Goal: Task Accomplishment & Management: Manage account settings

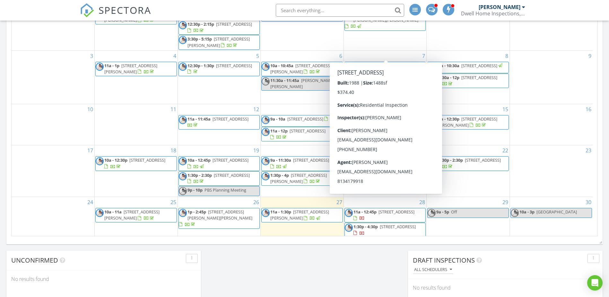
scroll to position [594, 619]
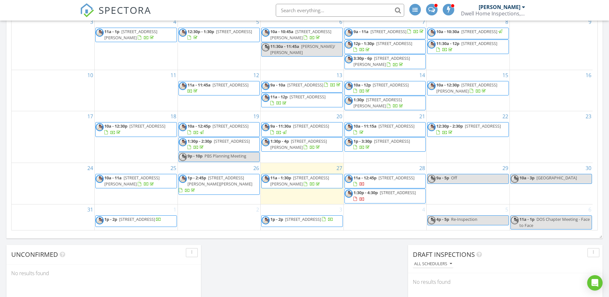
scroll to position [361, 0]
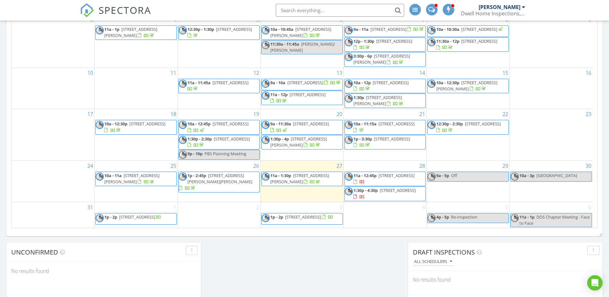
click at [382, 187] on span "8110 Pond Shadow Ln, Tampa 33635" at bounding box center [398, 190] width 36 height 6
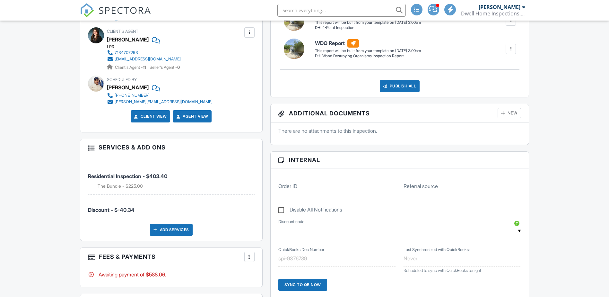
scroll to position [281, 0]
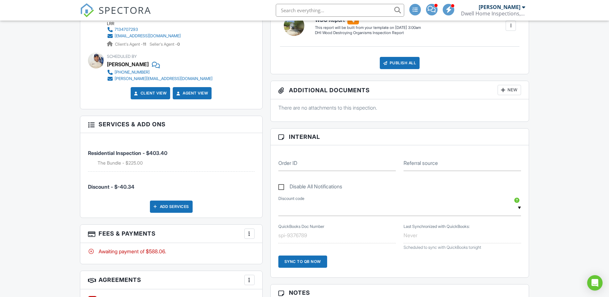
click at [250, 233] on div "More" at bounding box center [249, 233] width 10 height 10
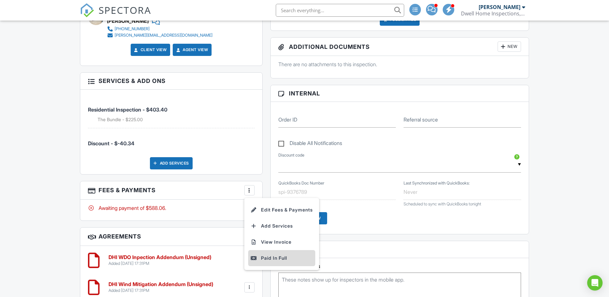
scroll to position [329, 0]
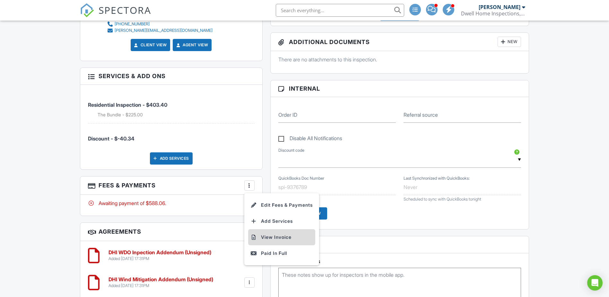
click at [268, 235] on li "View Invoice" at bounding box center [281, 237] width 67 height 16
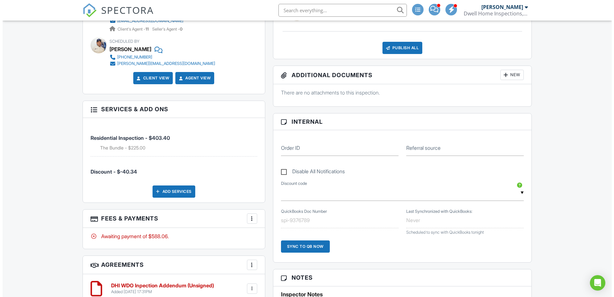
scroll to position [297, 0]
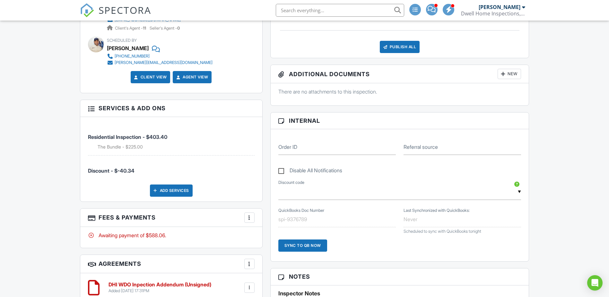
click at [249, 217] on div "More" at bounding box center [249, 217] width 10 height 10
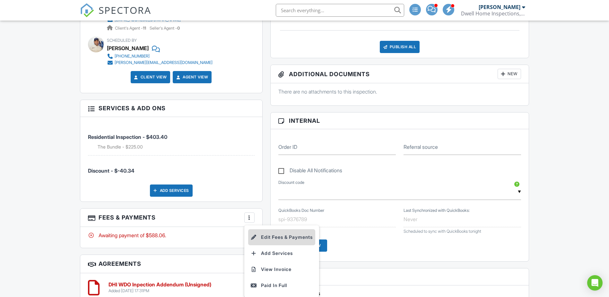
click at [267, 233] on li "Edit Fees & Payments" at bounding box center [281, 237] width 67 height 16
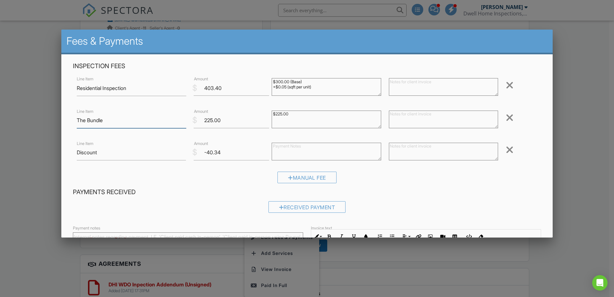
click at [135, 128] on input "The Bundle" at bounding box center [131, 120] width 109 height 16
type input "The Bundle ($100 WDO Report, $75 4-Point Report, $50 Wind Mit Report)"
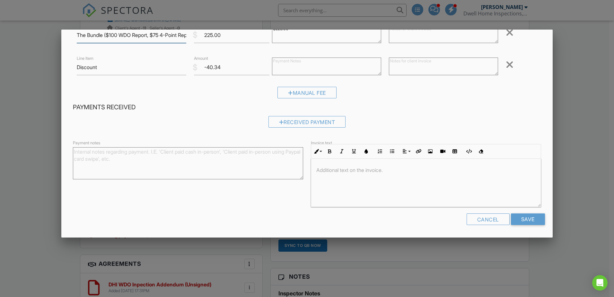
scroll to position [0, 0]
click at [521, 220] on input "Save" at bounding box center [528, 219] width 34 height 12
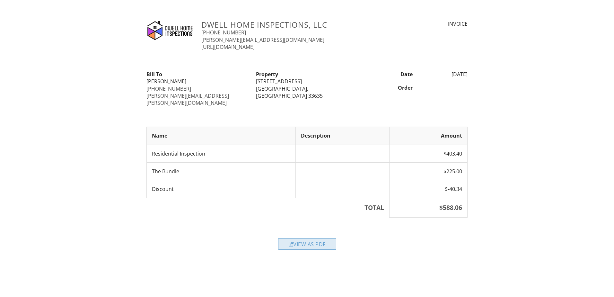
click at [297, 238] on div "View as PDF" at bounding box center [307, 244] width 58 height 12
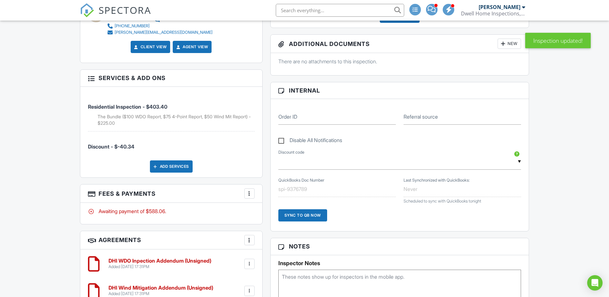
scroll to position [329, 0]
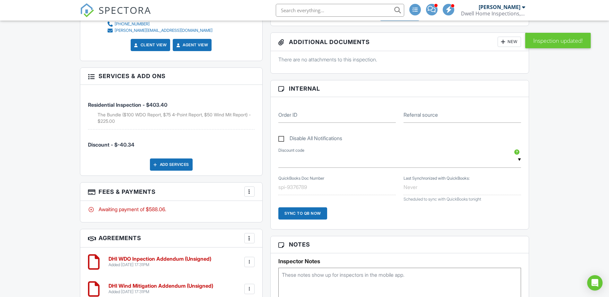
click at [252, 188] on div at bounding box center [249, 191] width 6 height 6
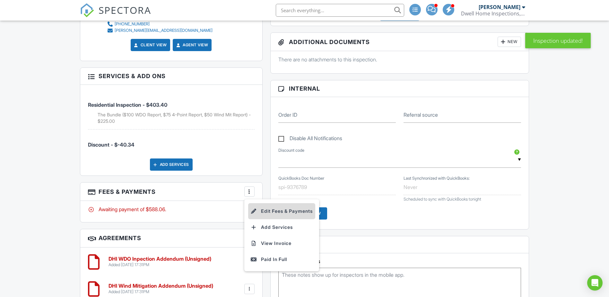
click at [270, 207] on li "Edit Fees & Payments" at bounding box center [281, 211] width 67 height 16
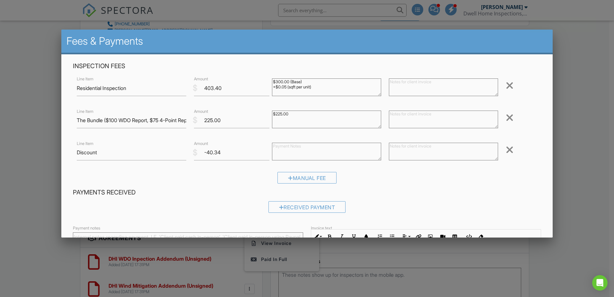
click at [571, 132] on div at bounding box center [307, 153] width 614 height 371
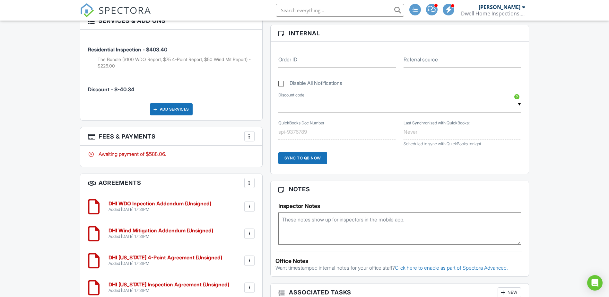
scroll to position [385, 0]
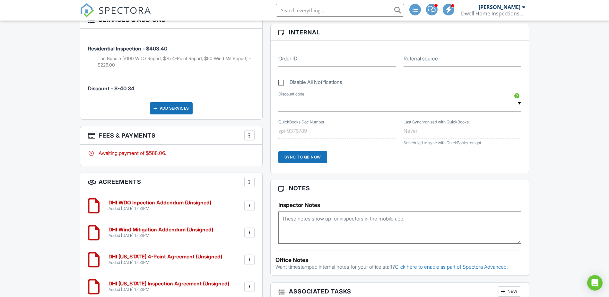
click at [250, 132] on div at bounding box center [249, 135] width 6 height 6
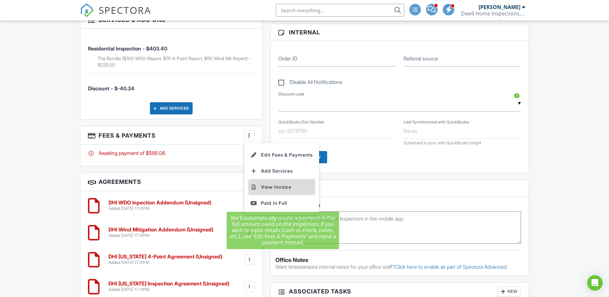
click at [270, 184] on li "View Invoice" at bounding box center [281, 187] width 67 height 16
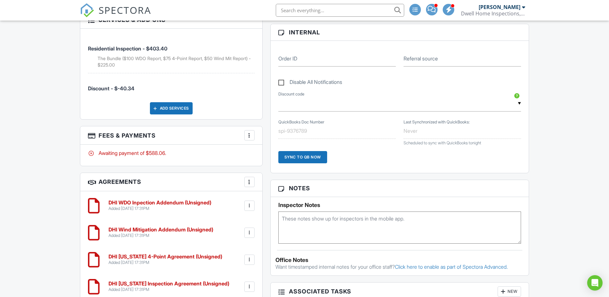
click at [122, 13] on span "SPECTORA" at bounding box center [125, 9] width 53 height 13
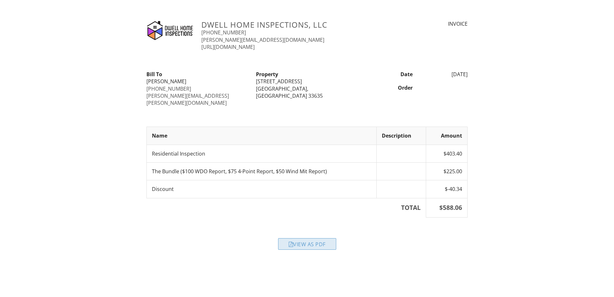
click at [308, 239] on div "View as PDF" at bounding box center [307, 244] width 58 height 12
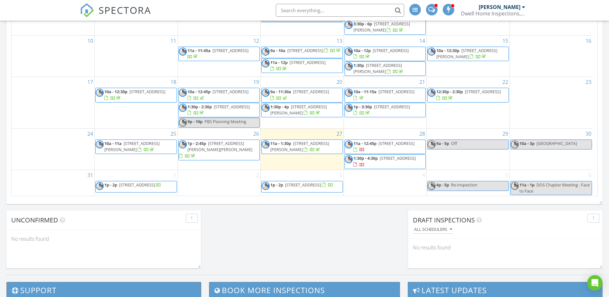
scroll to position [31, 0]
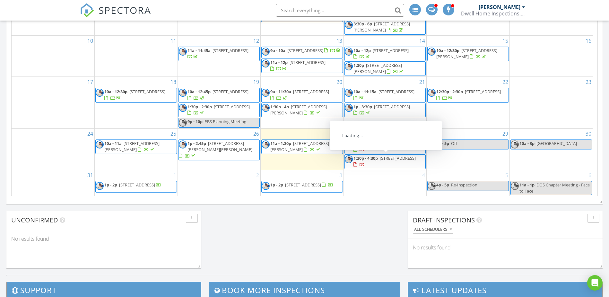
click at [389, 159] on span "[STREET_ADDRESS]" at bounding box center [398, 158] width 36 height 6
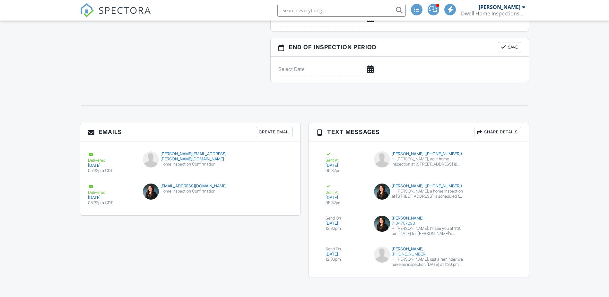
scroll to position [730, 0]
